Goal: Task Accomplishment & Management: Use online tool/utility

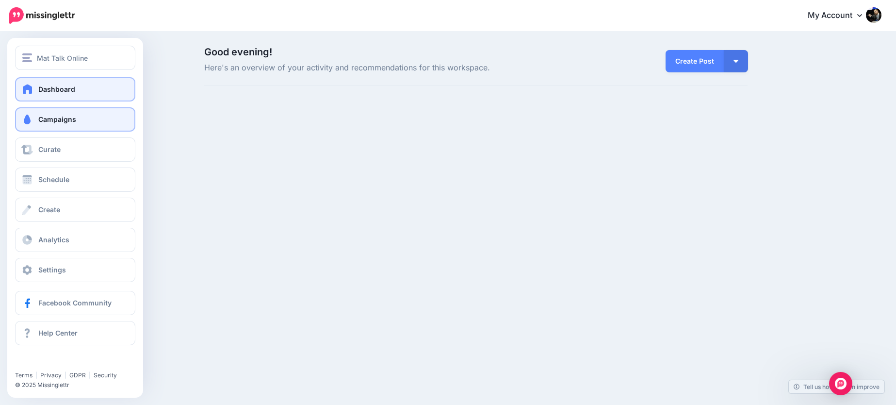
click at [38, 116] on span "Campaigns" at bounding box center [57, 119] width 38 height 8
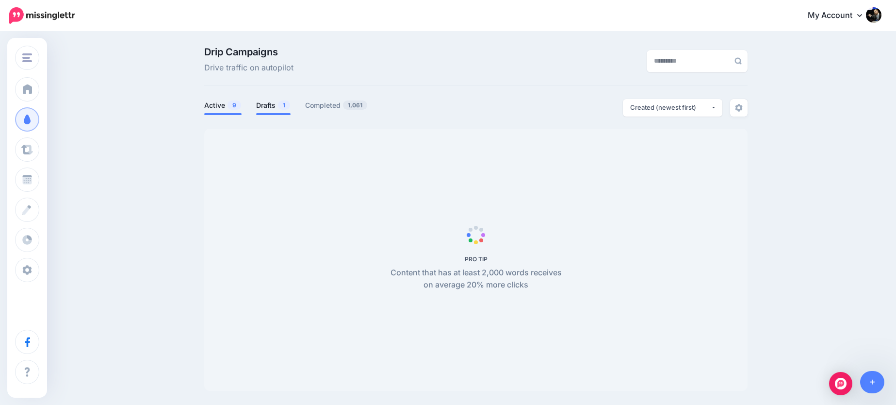
click at [273, 108] on link "Drafts 1" at bounding box center [273, 105] width 34 height 12
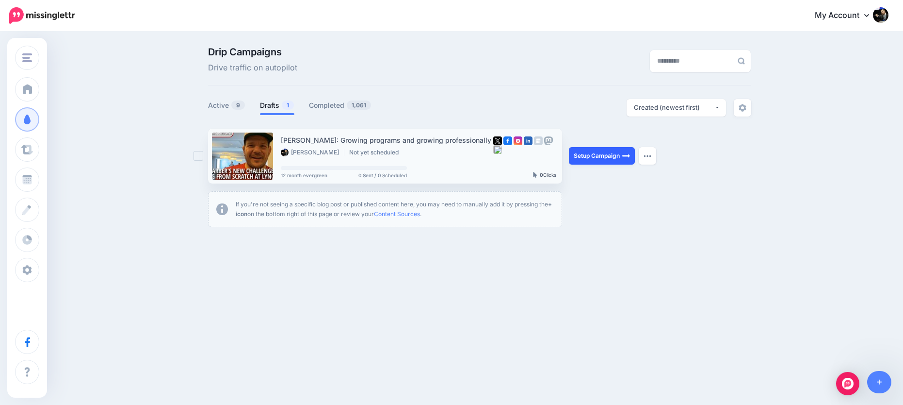
click at [617, 156] on link "Setup Campaign" at bounding box center [602, 155] width 66 height 17
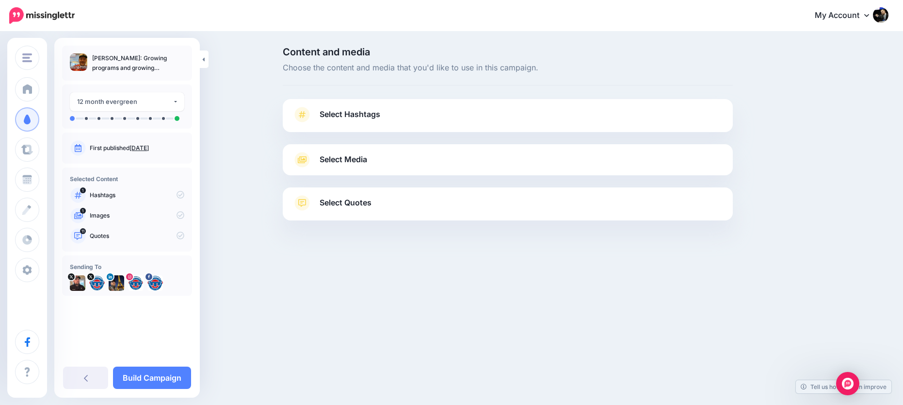
click at [388, 216] on link "Select Quotes" at bounding box center [508, 207] width 431 height 25
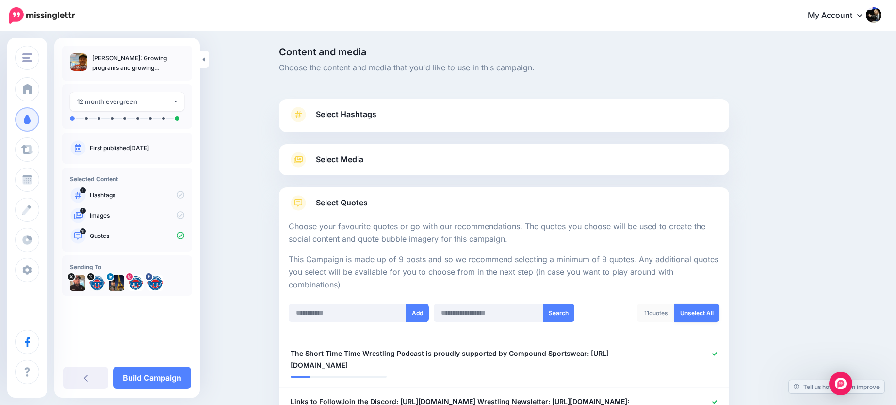
click at [706, 308] on link "Unselect All" at bounding box center [696, 312] width 45 height 19
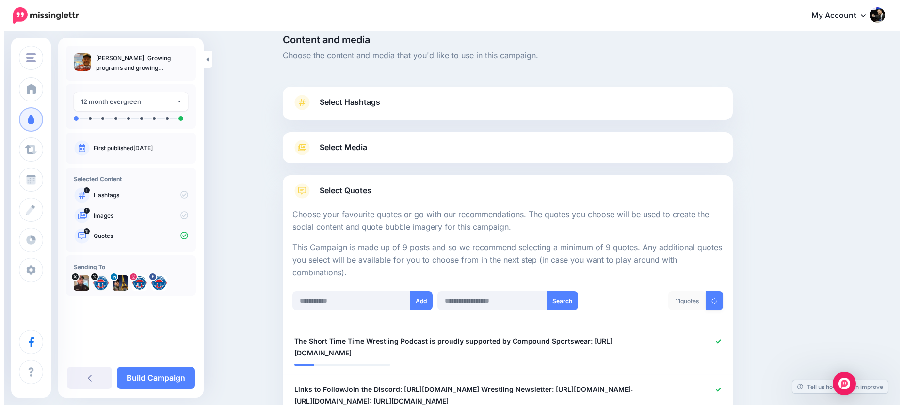
scroll to position [212, 0]
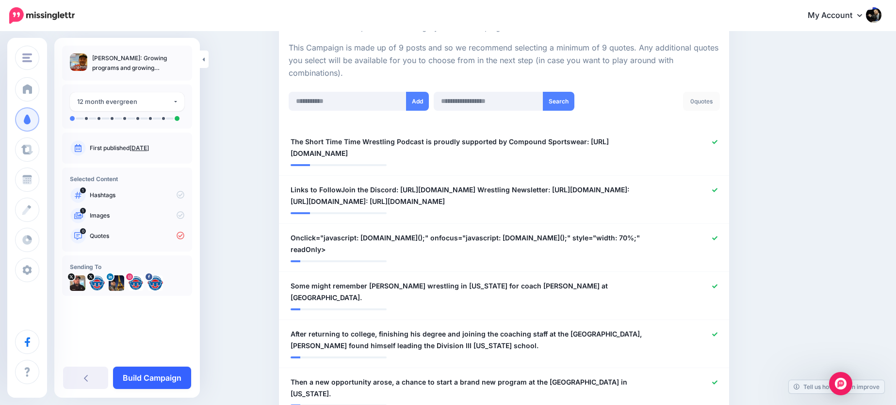
click at [152, 378] on link "Build Campaign" at bounding box center [152, 377] width 78 height 22
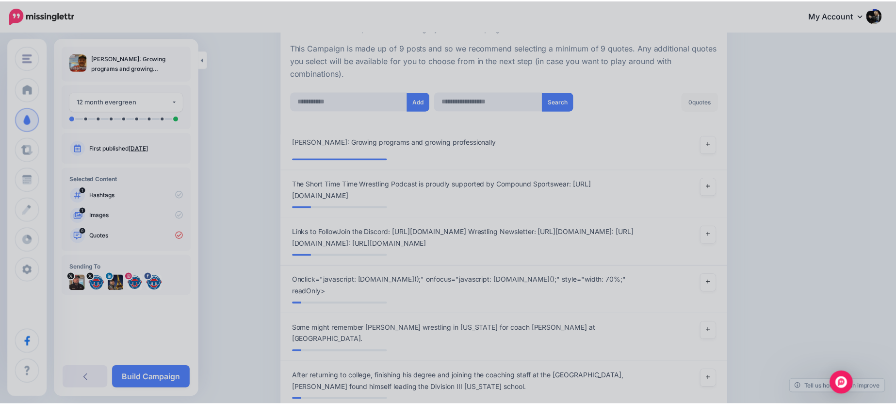
scroll to position [339, 0]
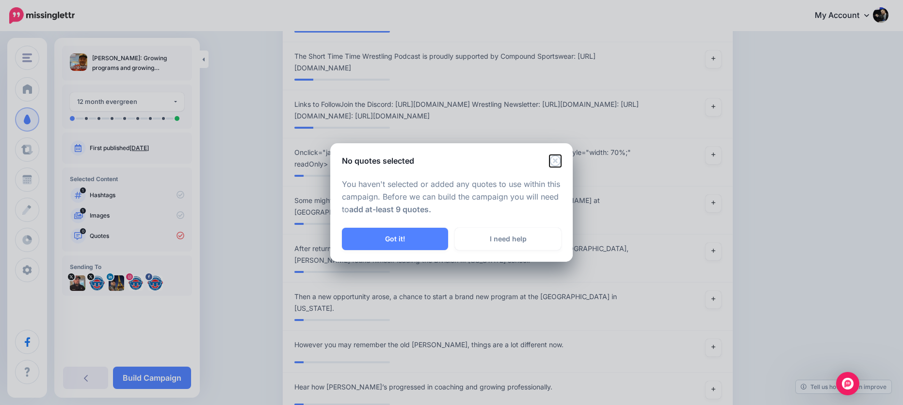
click at [559, 160] on icon "Close" at bounding box center [556, 161] width 12 height 12
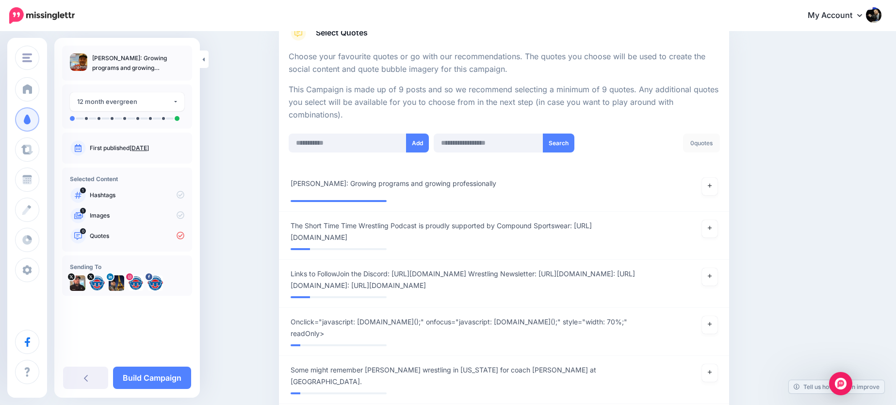
scroll to position [120, 0]
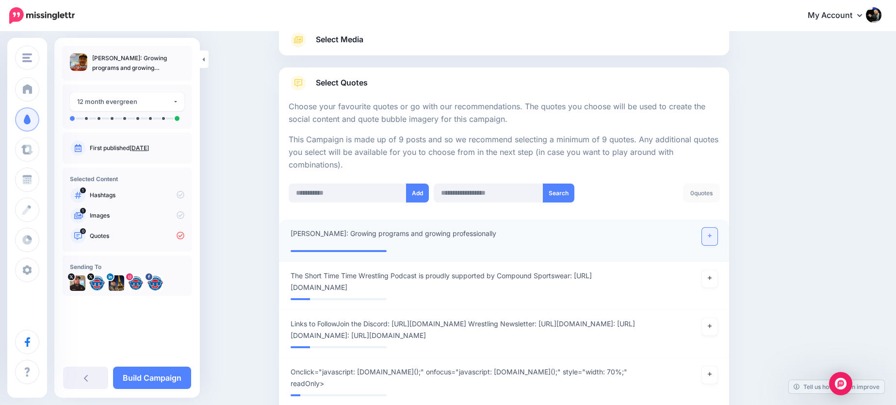
click at [710, 235] on link at bounding box center [710, 236] width 16 height 17
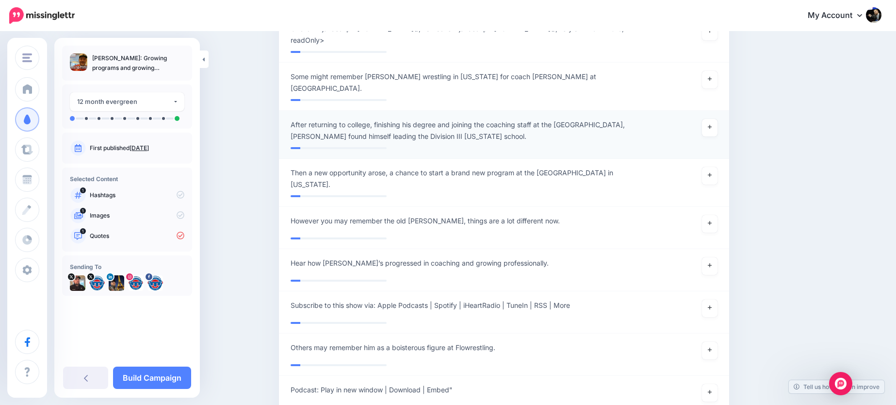
scroll to position [474, 0]
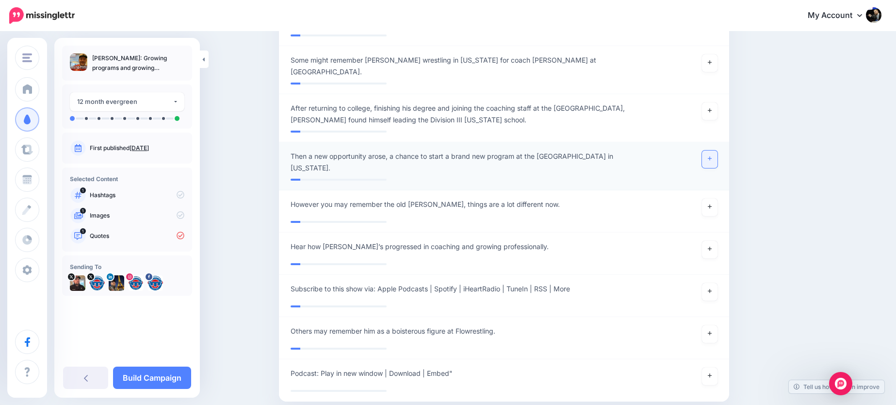
click at [715, 162] on link at bounding box center [710, 158] width 16 height 17
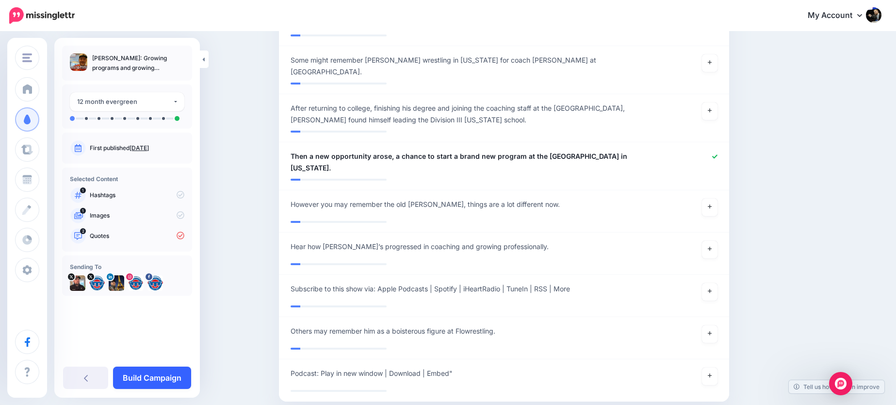
click at [159, 372] on link "Build Campaign" at bounding box center [152, 377] width 78 height 22
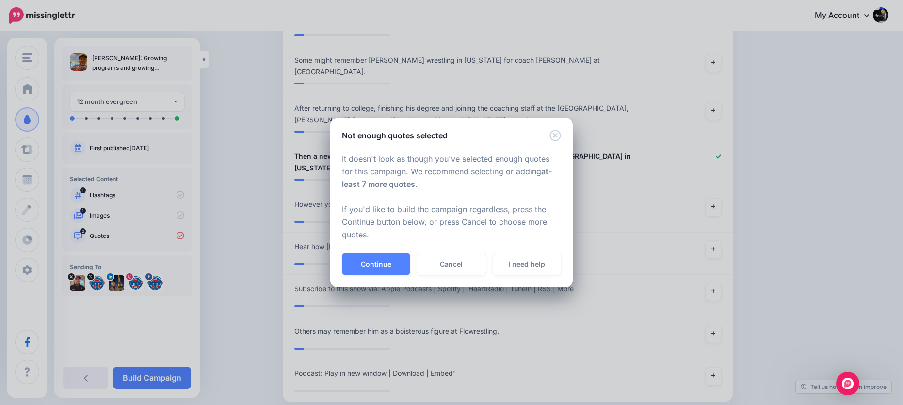
click at [385, 253] on button "Continue" at bounding box center [376, 264] width 68 height 22
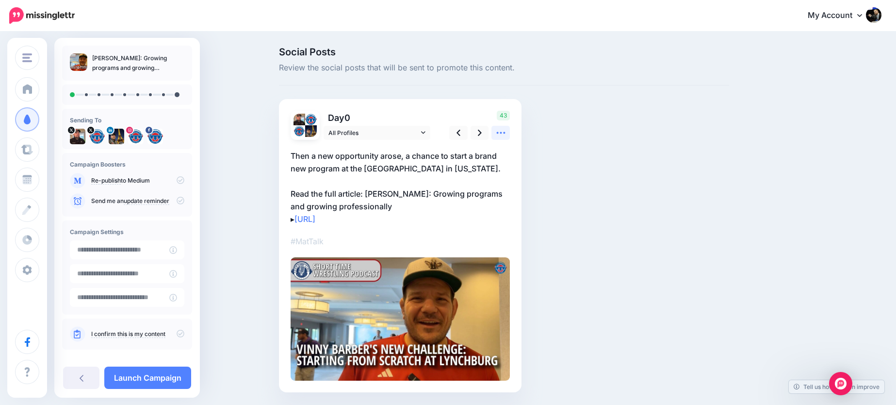
click at [504, 133] on icon at bounding box center [500, 133] width 9 height 2
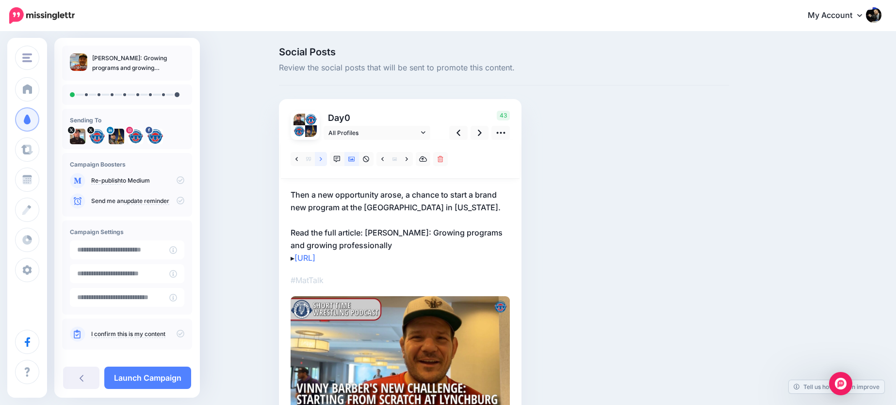
click at [322, 156] on icon at bounding box center [321, 159] width 2 height 7
click at [322, 162] on icon at bounding box center [321, 159] width 2 height 7
click at [381, 245] on p "Vinny Barber: Growing programs and growing professionally Read the full article…" at bounding box center [400, 226] width 219 height 76
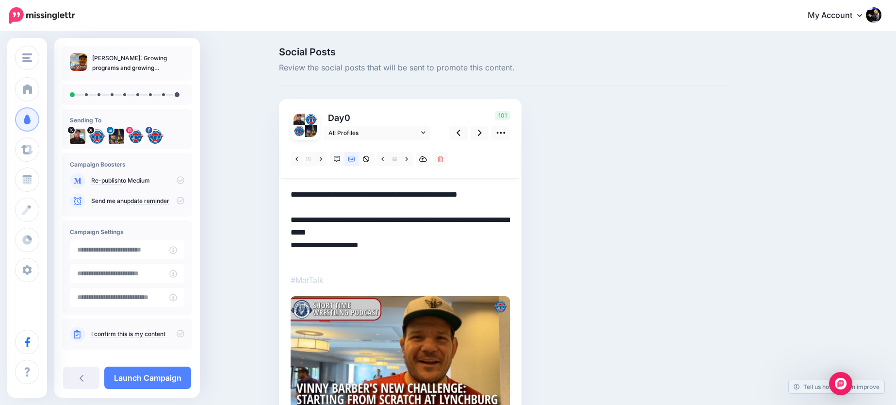
drag, startPoint x: 382, startPoint y: 245, endPoint x: 273, endPoint y: 230, distance: 110.1
click at [273, 230] on div "Social Posts Review the social posts that will be sent to promote this content.…" at bounding box center [448, 254] width 896 height 442
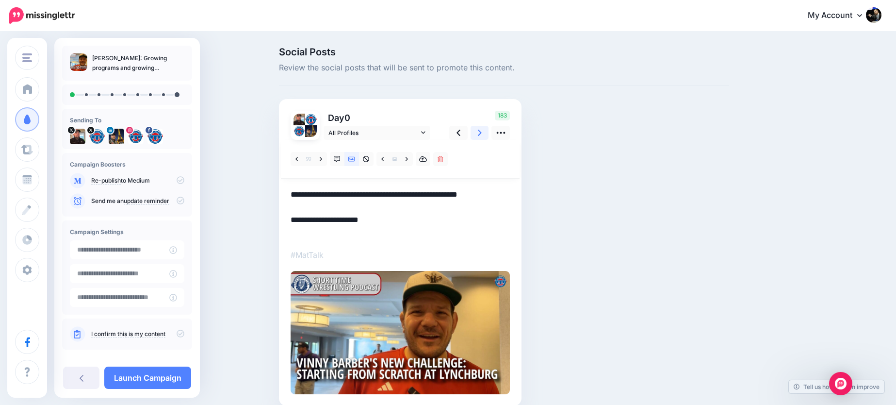
click at [488, 136] on link at bounding box center [480, 133] width 18 height 14
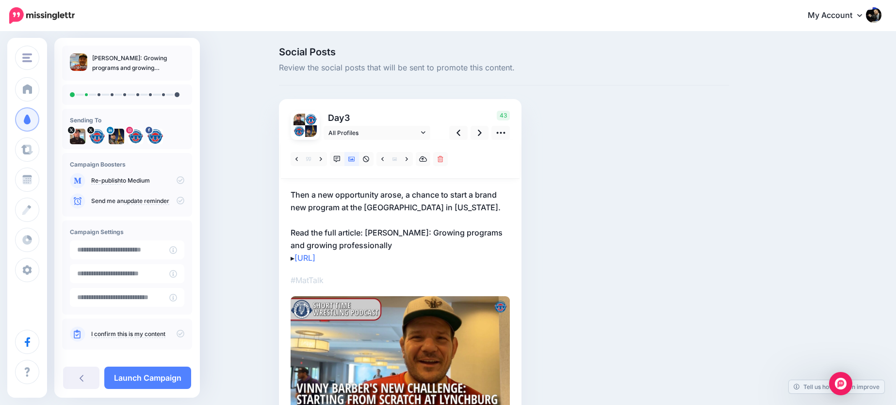
click at [380, 239] on p "Then a new opportunity arose, a chance to start a brand new program at the Univ…" at bounding box center [400, 226] width 219 height 76
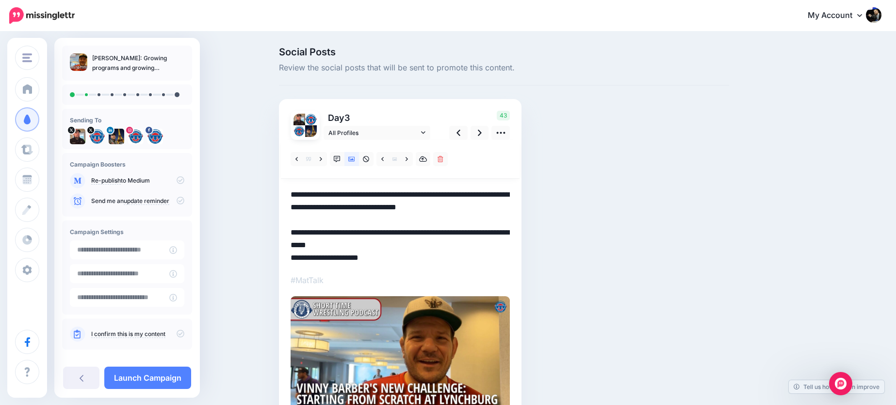
click at [369, 234] on textarea "**********" at bounding box center [400, 226] width 219 height 76
drag, startPoint x: 369, startPoint y: 234, endPoint x: 278, endPoint y: 234, distance: 91.2
click at [278, 234] on div "Social Posts Review the social posts that will be sent to promote this content.…" at bounding box center [504, 253] width 465 height 413
type textarea "**********"
click at [482, 138] on link at bounding box center [480, 133] width 18 height 14
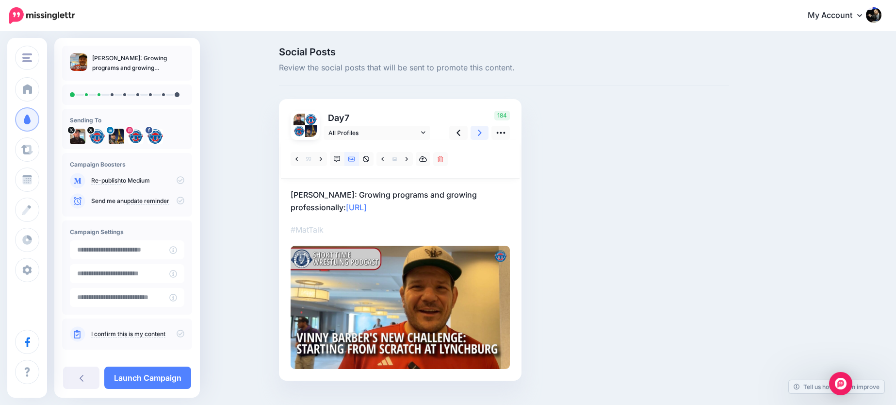
click at [482, 138] on link at bounding box center [480, 133] width 18 height 14
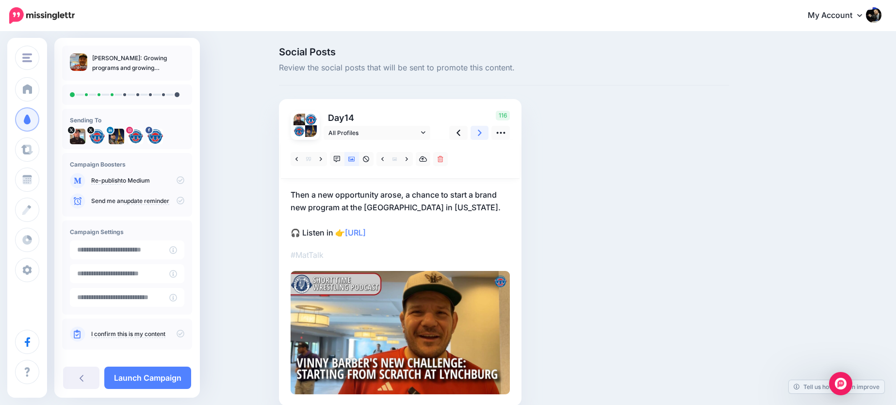
click at [482, 138] on link at bounding box center [480, 133] width 18 height 14
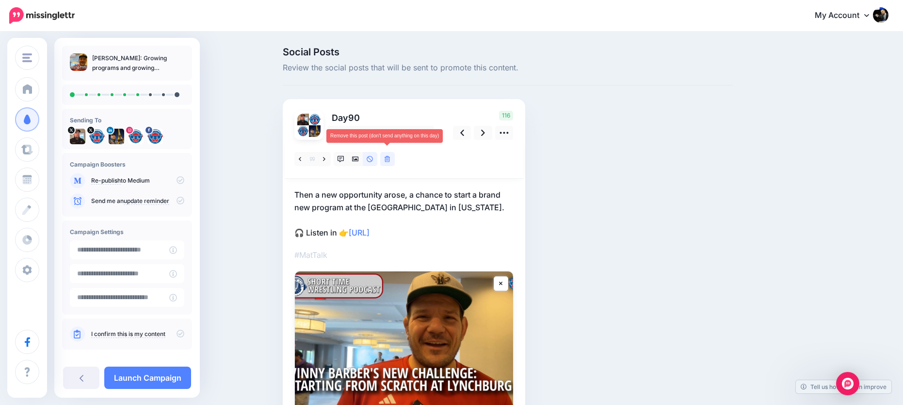
click at [386, 161] on icon at bounding box center [388, 159] width 6 height 7
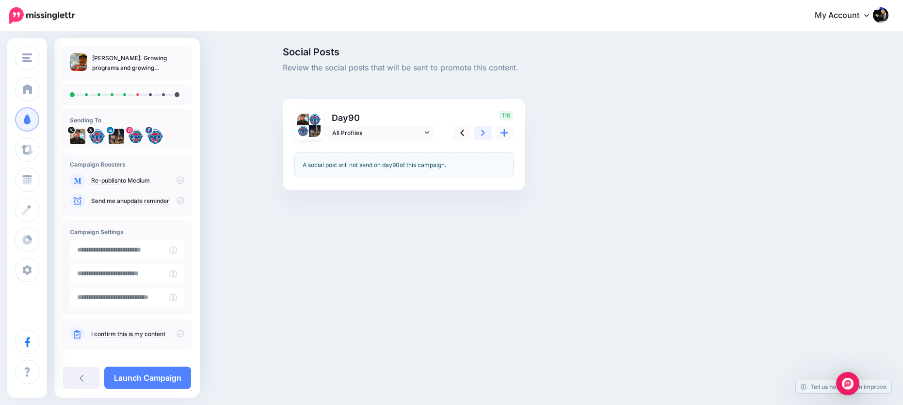
click at [485, 135] on icon at bounding box center [483, 133] width 4 height 10
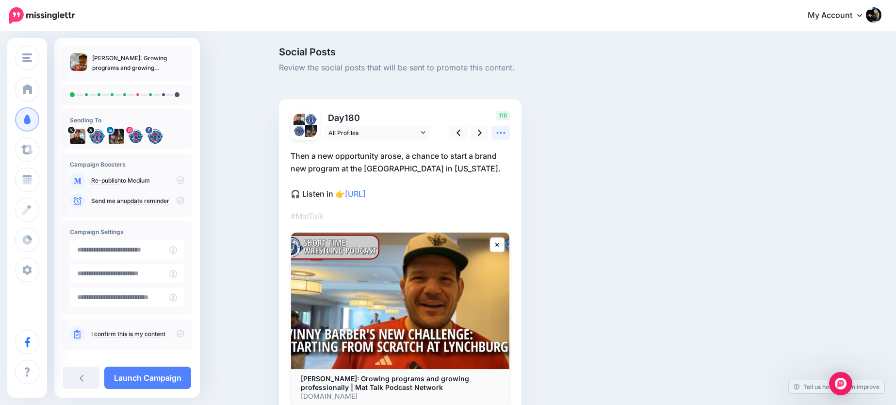
click at [510, 136] on link at bounding box center [500, 133] width 18 height 14
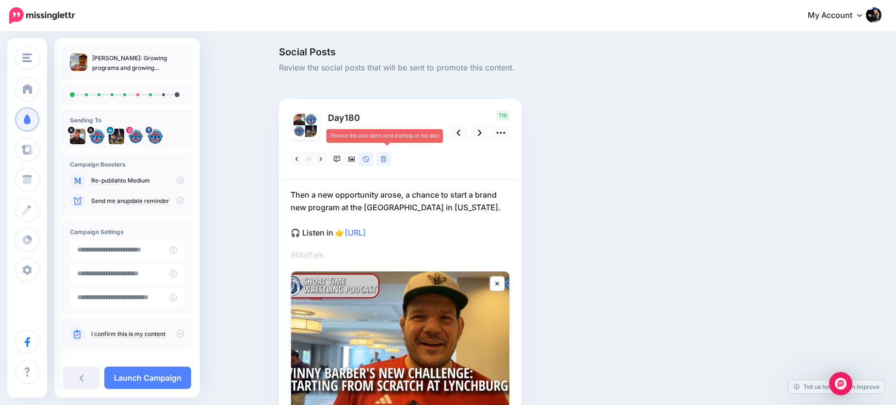
click at [387, 162] on link at bounding box center [383, 159] width 15 height 14
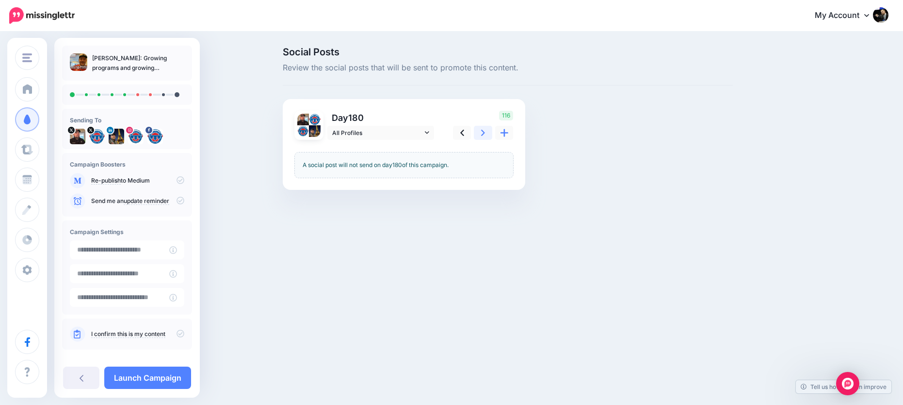
click at [484, 137] on icon at bounding box center [483, 133] width 4 height 10
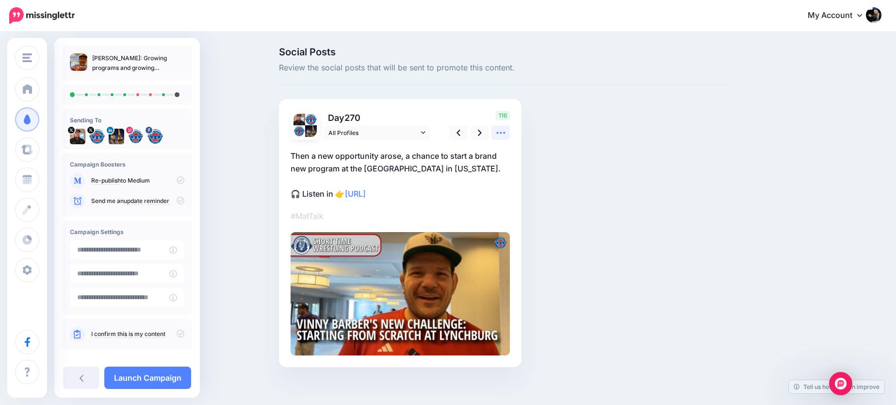
click at [498, 137] on link at bounding box center [500, 133] width 18 height 14
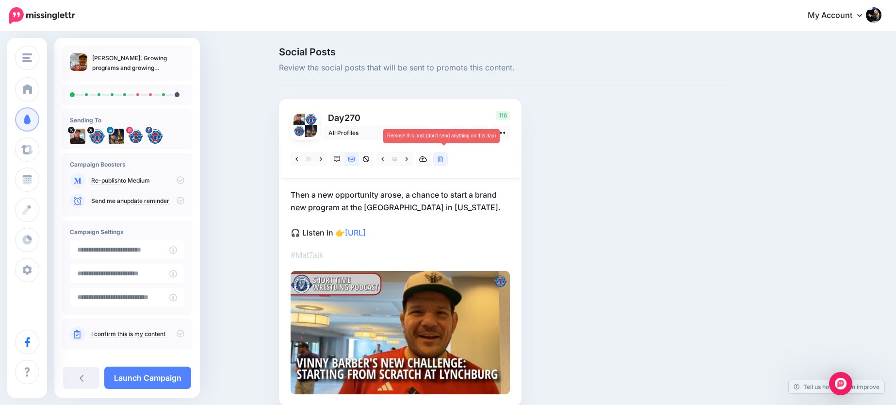
click at [448, 162] on link at bounding box center [440, 159] width 15 height 14
click at [482, 134] on icon at bounding box center [480, 133] width 4 height 10
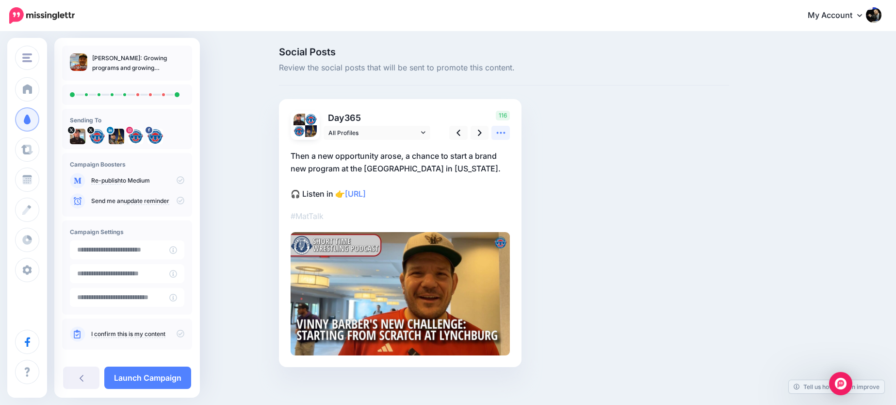
click at [500, 135] on icon at bounding box center [501, 133] width 10 height 10
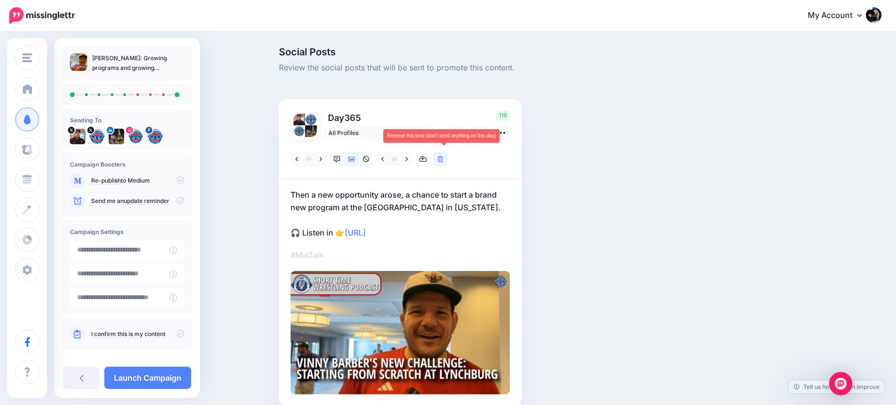
click at [443, 160] on icon at bounding box center [441, 159] width 6 height 7
click at [482, 135] on icon at bounding box center [480, 133] width 4 height 10
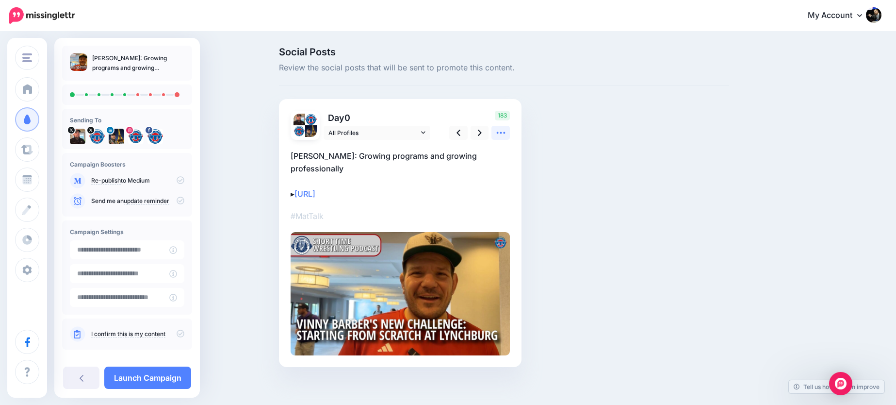
click at [506, 137] on icon at bounding box center [501, 133] width 10 height 10
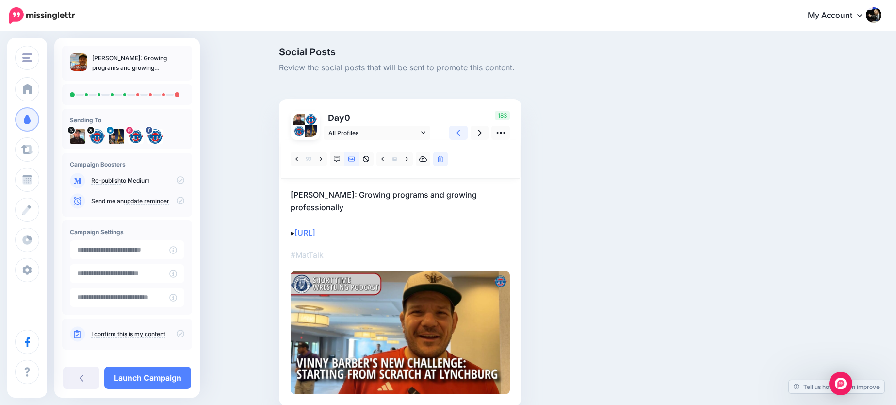
click at [466, 136] on link at bounding box center [458, 133] width 18 height 14
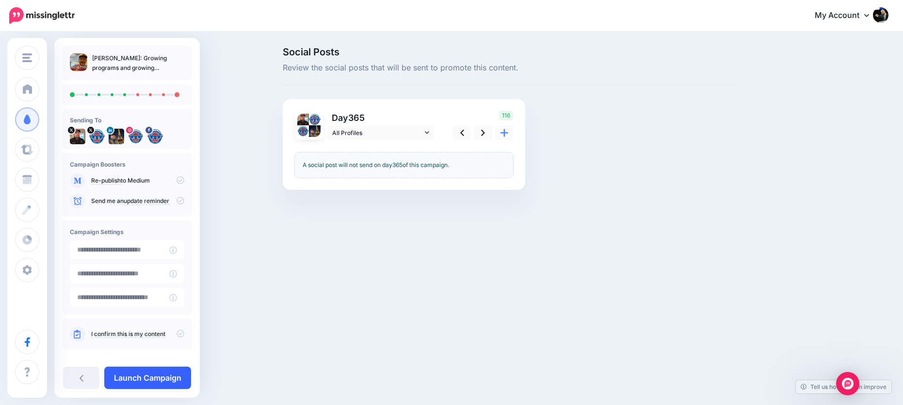
click at [174, 373] on link "Launch Campaign" at bounding box center [147, 377] width 87 height 22
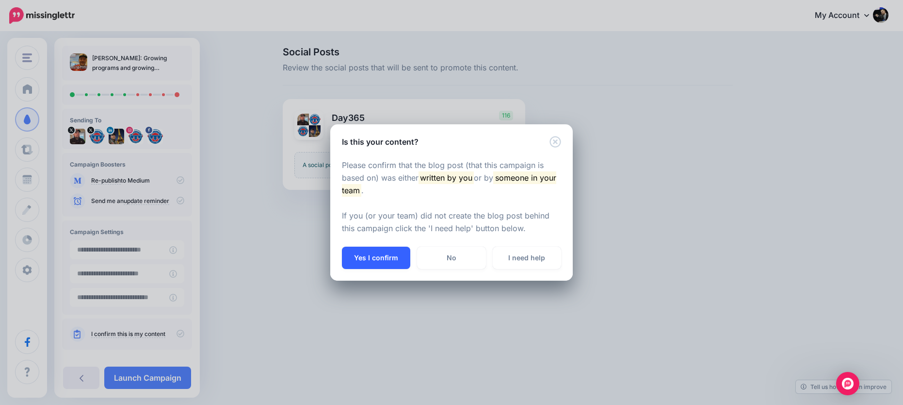
click at [388, 267] on button "Yes I confirm" at bounding box center [376, 257] width 68 height 22
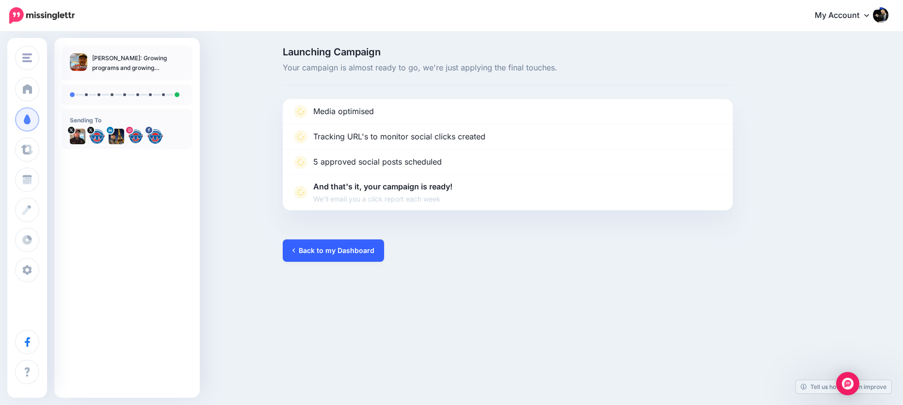
click at [375, 252] on link "Back to my Dashboard" at bounding box center [333, 250] width 101 height 22
